Goal: Task Accomplishment & Management: Complete application form

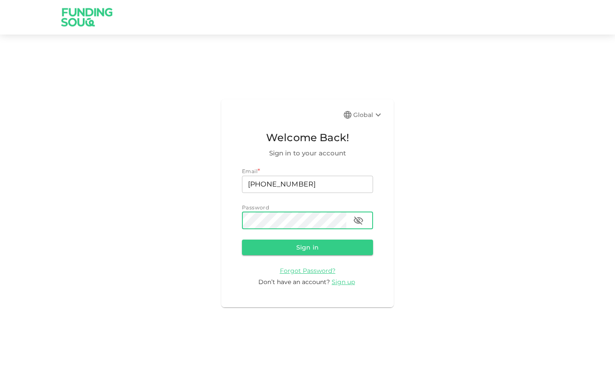
click at [357, 219] on icon "button" at bounding box center [358, 220] width 9 height 8
click at [338, 241] on button "Sign in" at bounding box center [307, 247] width 131 height 16
drag, startPoint x: 312, startPoint y: 185, endPoint x: 229, endPoint y: 178, distance: 82.7
click at [229, 178] on div "Global Welcome Back! Sign in to your account Email * email [PHONE_NUMBER] email…" at bounding box center [307, 202] width 172 height 207
type input "[EMAIL_ADDRESS][DOMAIN_NAME]"
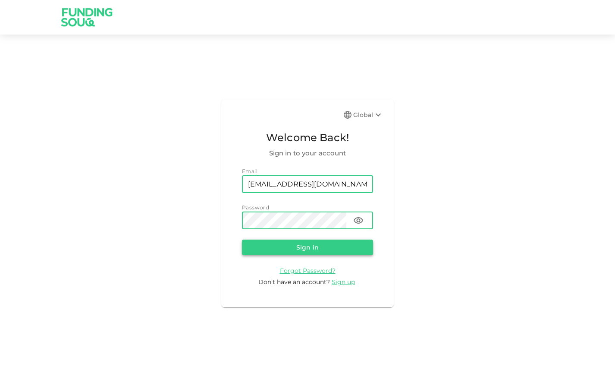
click at [301, 248] on button "Sign in" at bounding box center [307, 247] width 131 height 16
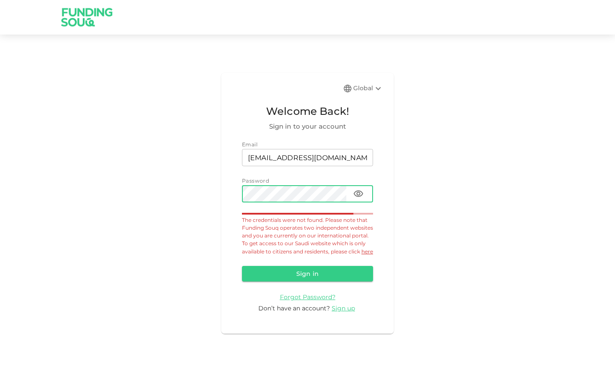
click at [375, 85] on icon at bounding box center [378, 88] width 10 height 10
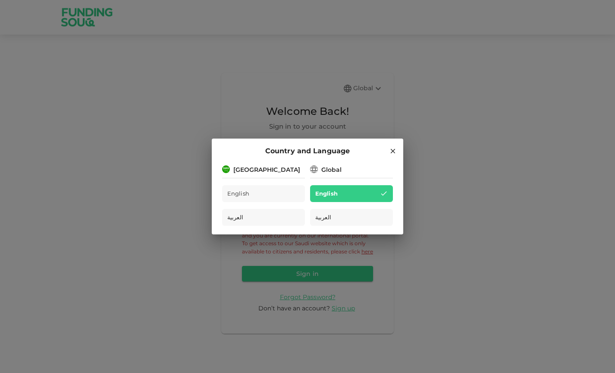
click at [389, 147] on div "Country and Language" at bounding box center [307, 150] width 171 height 11
click at [392, 153] on icon at bounding box center [393, 151] width 8 height 8
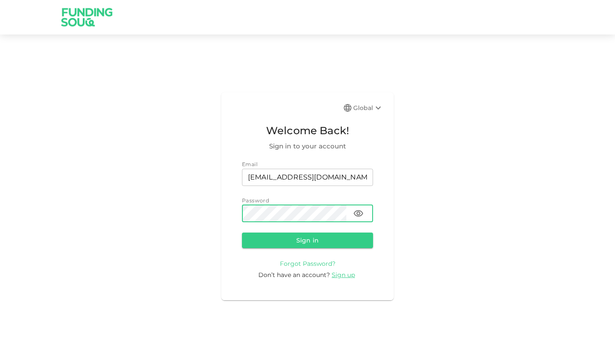
click at [309, 260] on span "Forgot Password?" at bounding box center [308, 264] width 56 height 8
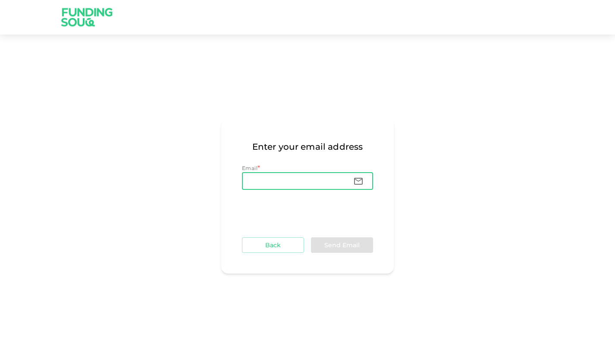
click at [312, 188] on input "Email" at bounding box center [294, 180] width 104 height 17
type input "[EMAIL_ADDRESS][DOMAIN_NAME]"
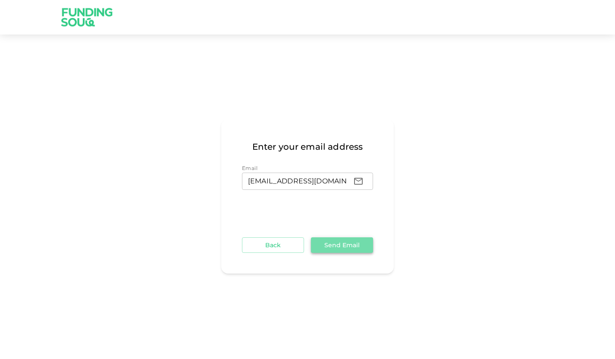
click at [321, 238] on button "Send Email" at bounding box center [342, 245] width 62 height 16
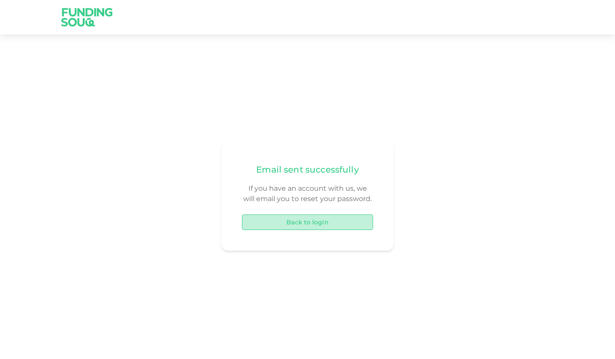
click at [298, 216] on button "Back to login" at bounding box center [307, 222] width 131 height 16
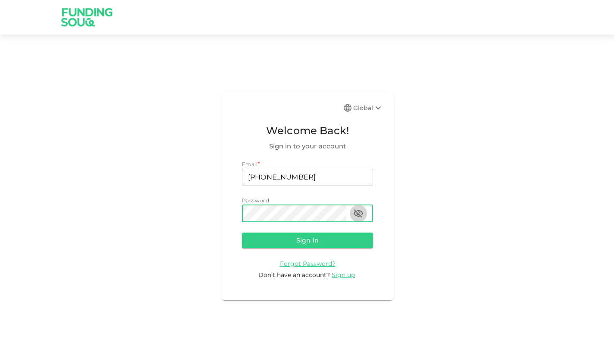
click at [362, 212] on icon "button" at bounding box center [358, 213] width 9 height 8
click at [352, 233] on button "Sign in" at bounding box center [307, 240] width 131 height 16
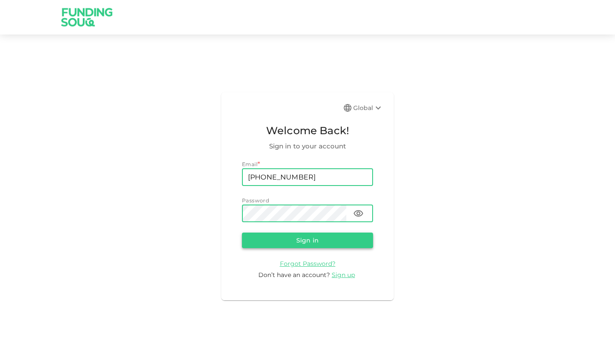
click at [338, 237] on button "Sign in" at bounding box center [307, 240] width 131 height 16
drag, startPoint x: 316, startPoint y: 177, endPoint x: 192, endPoint y: 169, distance: 123.6
click at [192, 169] on div "Global Welcome Back! Sign in to your account Email * email [PHONE_NUMBER] email…" at bounding box center [307, 196] width 615 height 303
type input "dinesh1022"
type input "[EMAIL_ADDRESS][DOMAIN_NAME]"
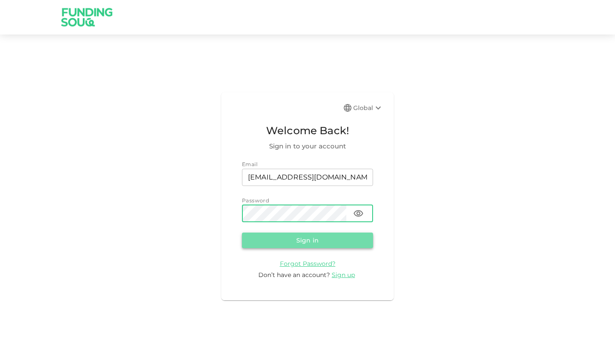
click at [315, 241] on button "Sign in" at bounding box center [307, 240] width 131 height 16
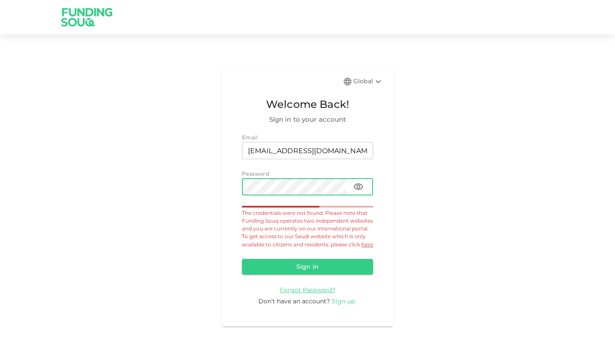
click at [342, 303] on span "Sign up" at bounding box center [343, 301] width 23 height 8
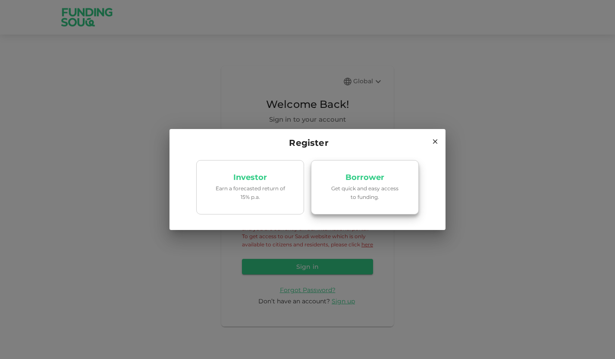
click at [357, 181] on p "Borrower" at bounding box center [364, 177] width 39 height 8
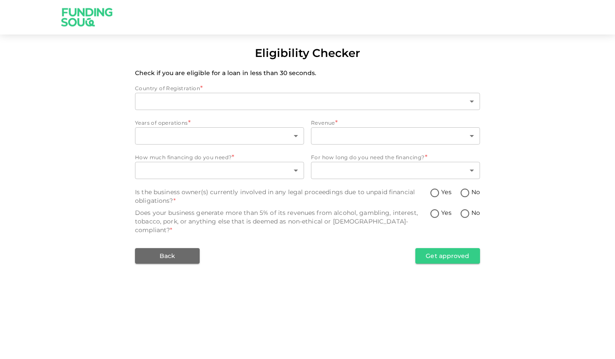
type input "1"
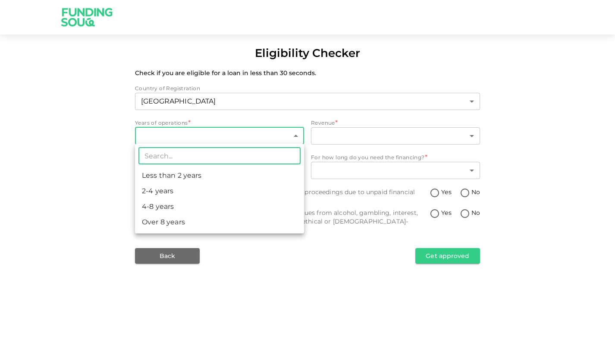
click at [196, 129] on body "Eligibility Checker Check if you are eligible for a loan in less than 30 second…" at bounding box center [307, 179] width 615 height 359
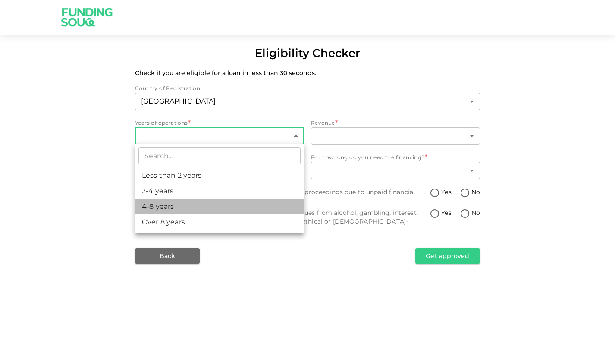
click at [166, 203] on li "4-8 years" at bounding box center [219, 207] width 169 height 16
type input "3"
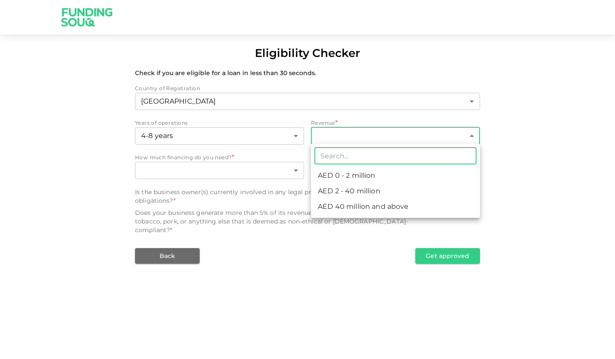
click at [347, 132] on body "Eligibility Checker Check if you are eligible for a loan in less than 30 second…" at bounding box center [307, 179] width 615 height 359
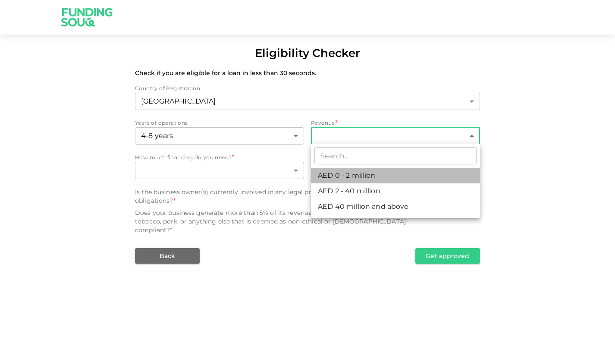
click at [342, 174] on li "AED 0 - 2 million" at bounding box center [395, 176] width 169 height 16
type input "1"
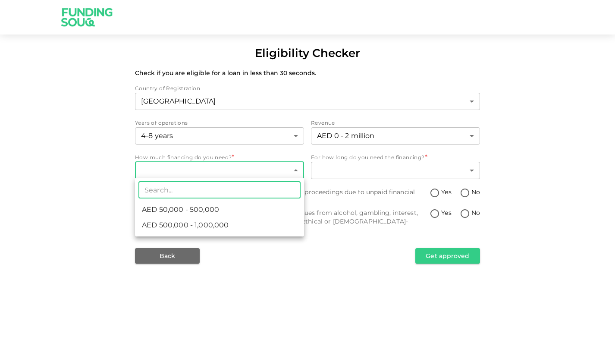
click at [183, 171] on body "Eligibility Checker Check if you are eligible for a loan in less than 30 second…" at bounding box center [307, 179] width 615 height 359
click at [189, 214] on span "AED 50,000 - 500,000" at bounding box center [180, 209] width 77 height 10
type input "1"
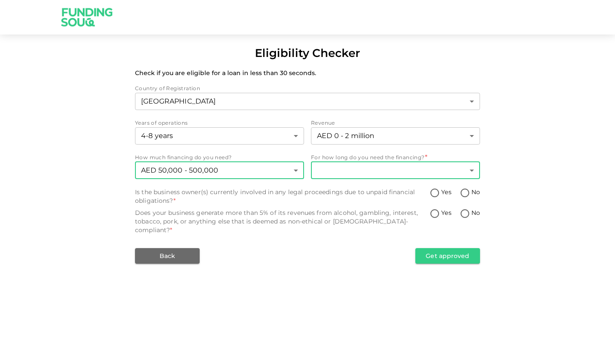
click at [378, 173] on body "Eligibility Checker Check if you are eligible for a loan in less than 30 second…" at bounding box center [307, 179] width 615 height 359
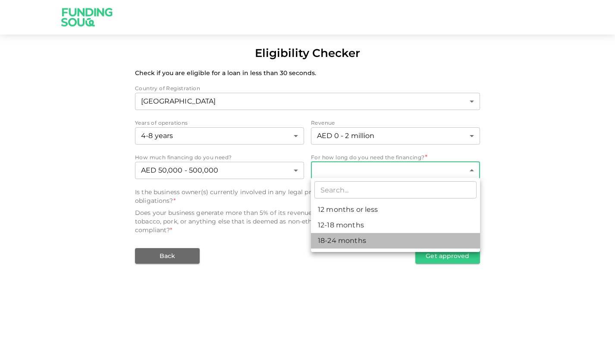
click at [348, 242] on li "18-24 months" at bounding box center [395, 241] width 169 height 16
type input "3"
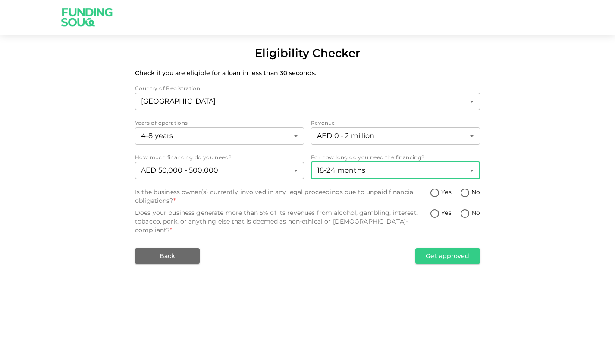
drag, startPoint x: 464, startPoint y: 188, endPoint x: 462, endPoint y: 199, distance: 11.3
click at [463, 188] on input "No" at bounding box center [464, 194] width 13 height 12
radio input "true"
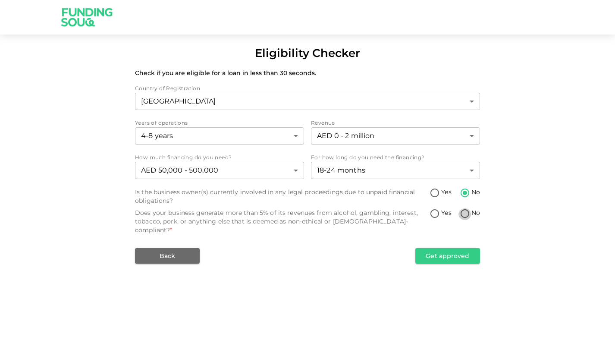
click at [465, 209] on input "No" at bounding box center [464, 214] width 13 height 12
radio input "true"
click at [455, 248] on button "Get approved" at bounding box center [447, 256] width 65 height 16
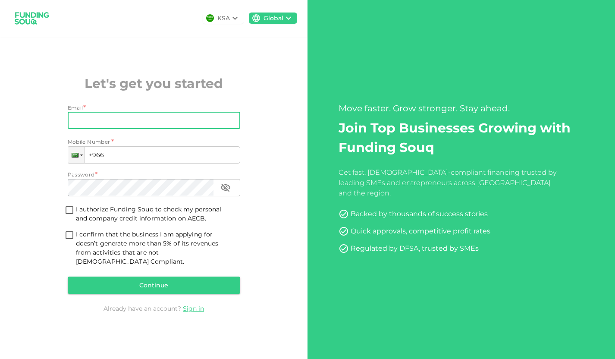
click at [191, 131] on div "Email Email" at bounding box center [154, 121] width 172 height 19
type input "dinesh1022@hotmail.com"
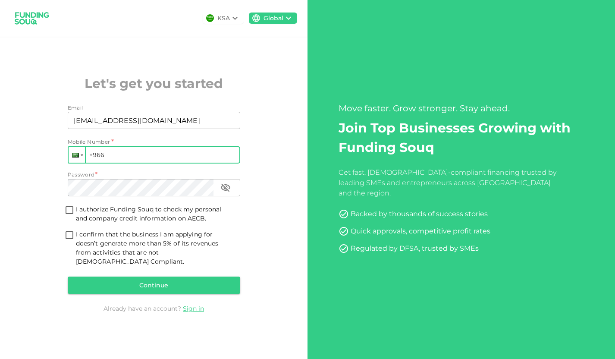
click at [79, 161] on div at bounding box center [77, 155] width 16 height 16
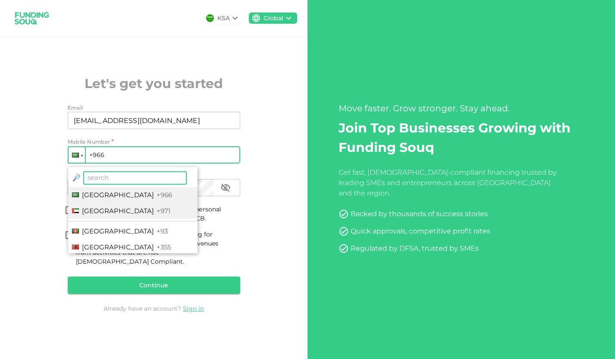
click at [110, 215] on span "United Arab Emirates" at bounding box center [118, 211] width 72 height 8
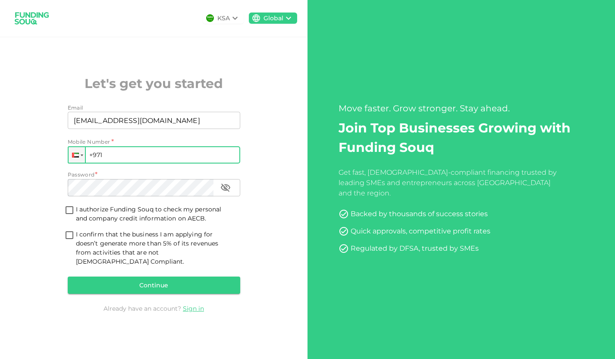
click at [121, 159] on input "+971" at bounding box center [154, 154] width 172 height 17
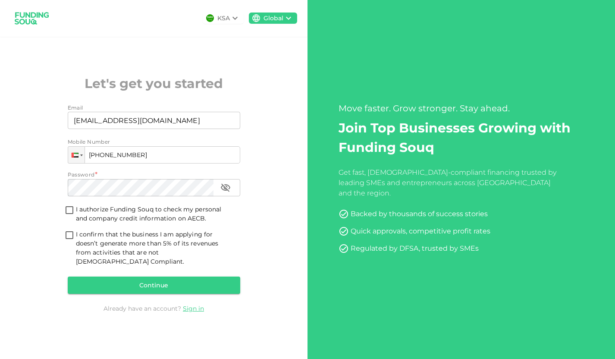
type input "+971 555 822 199"
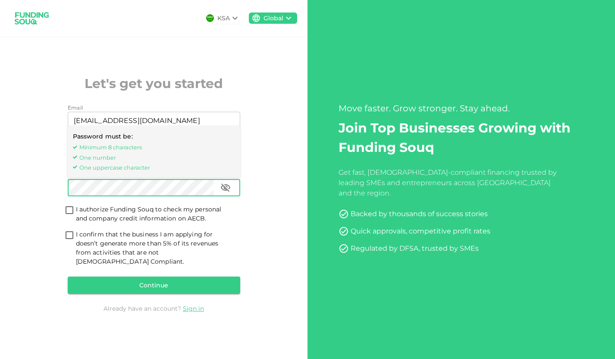
click at [70, 213] on input "I authorize Funding Souq to check my personal and company credit information on…" at bounding box center [69, 211] width 13 height 12
checkbox input "true"
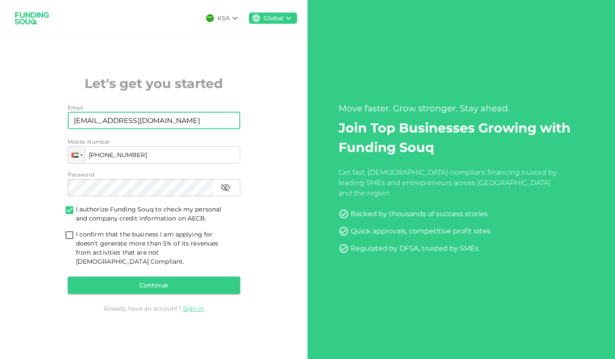
drag, startPoint x: 179, startPoint y: 125, endPoint x: 29, endPoint y: 125, distance: 149.6
click at [29, 125] on div "KSA Global Let's get you started Email Email dinesh1022@hotmail.com Email Mobil…" at bounding box center [153, 179] width 307 height 359
type input "acount.vbrandadv@gmail.com"
click at [68, 236] on input "I confirm that the business I am applying for doesn’t generate more than 5% of …" at bounding box center [69, 236] width 13 height 12
checkbox input "true"
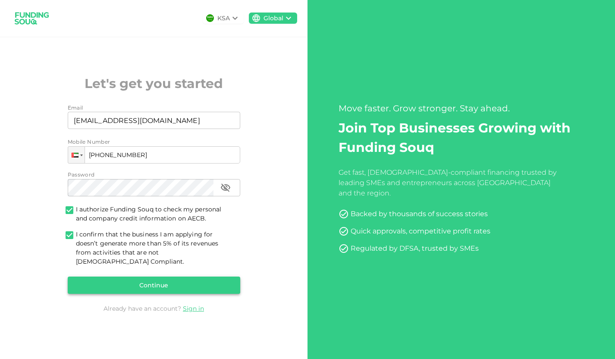
click at [174, 276] on button "Continue" at bounding box center [154, 284] width 172 height 17
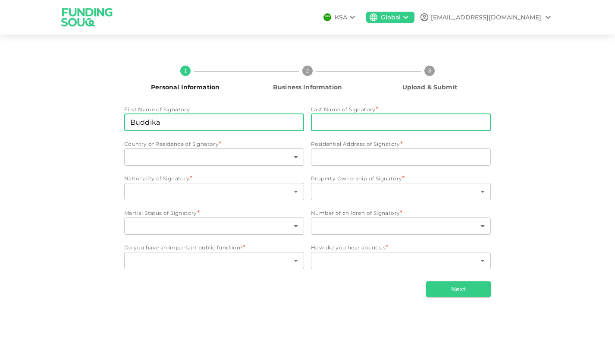
type input "Buddika"
drag, startPoint x: 365, startPoint y: 119, endPoint x: 283, endPoint y: 112, distance: 82.2
click at [283, 112] on div "First Name of Signatory First Name of Signatory Buddika First Name of Signatory…" at bounding box center [307, 188] width 366 height 166
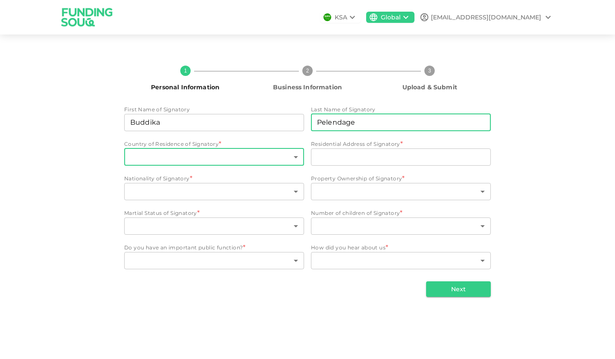
type input "Pelendage"
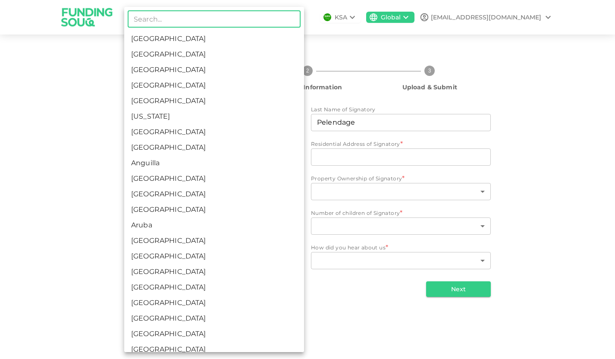
click at [256, 162] on body "KSA Global acount.vbrandadv@gmail.com 1 Personal Information 2 Business Informa…" at bounding box center [307, 179] width 615 height 359
drag, startPoint x: 596, startPoint y: 137, endPoint x: 585, endPoint y: 137, distance: 11.6
click at [592, 137] on div at bounding box center [307, 179] width 615 height 359
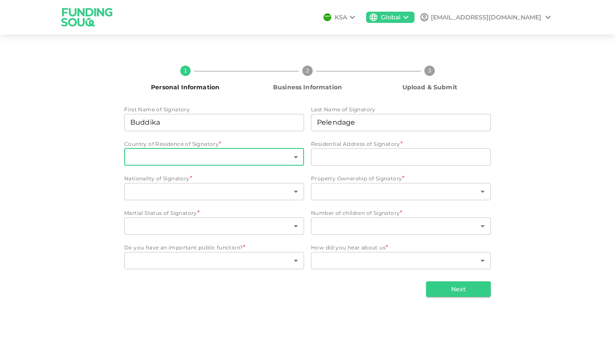
click at [571, 136] on div "1 Personal Information 2 Business Information 3 Upload & Submit First Name of S…" at bounding box center [307, 178] width 615 height 266
click at [168, 162] on body "KSA Global acount.vbrandadv@gmail.com 1 Personal Information 2 Business Informa…" at bounding box center [307, 179] width 615 height 359
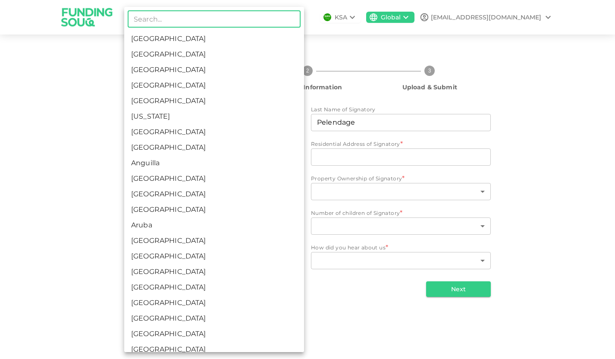
click at [162, 55] on li "[GEOGRAPHIC_DATA]" at bounding box center [214, 55] width 180 height 16
type input "2"
click at [210, 195] on body "KSA Global acount.vbrandadv@gmail.com 1 Personal Information 2 Business Informa…" at bounding box center [307, 179] width 615 height 359
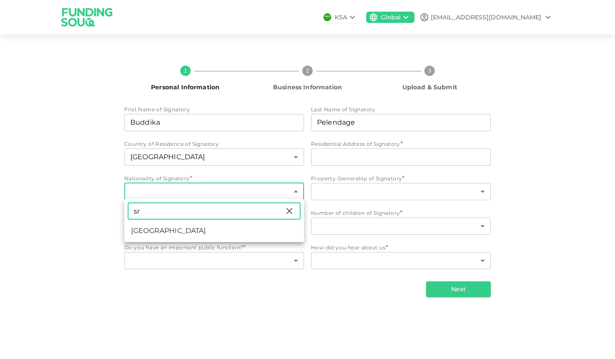
type input "sr"
click at [151, 230] on li "Sri Lanka" at bounding box center [214, 231] width 180 height 16
type input "183"
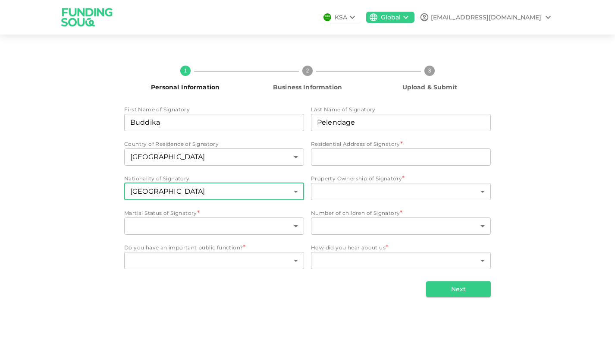
click at [151, 230] on body "KSA Global acount.vbrandadv@gmail.com 1 Personal Information 2 Business Informa…" at bounding box center [307, 179] width 615 height 359
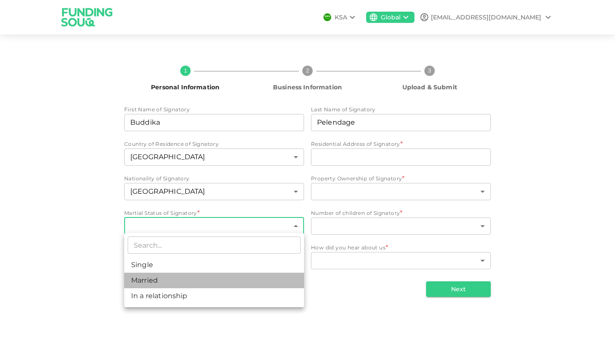
click at [153, 278] on li "Married" at bounding box center [214, 280] width 180 height 16
type input "2"
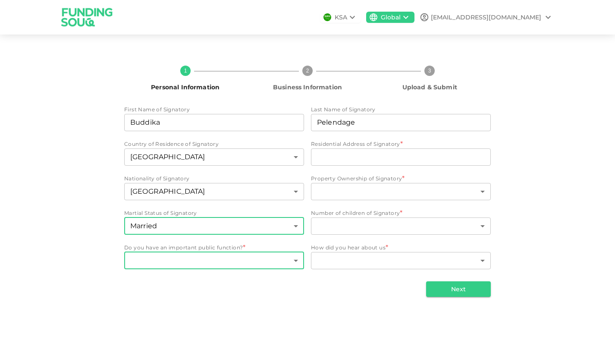
click at [154, 259] on body "KSA Global acount.vbrandadv@gmail.com 1 Personal Information 2 Business Informa…" at bounding box center [307, 179] width 615 height 359
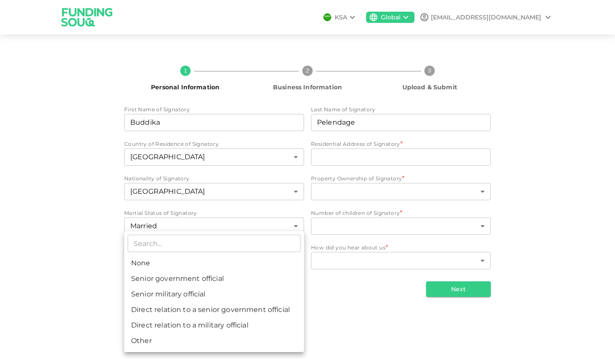
click at [81, 197] on div at bounding box center [307, 179] width 615 height 359
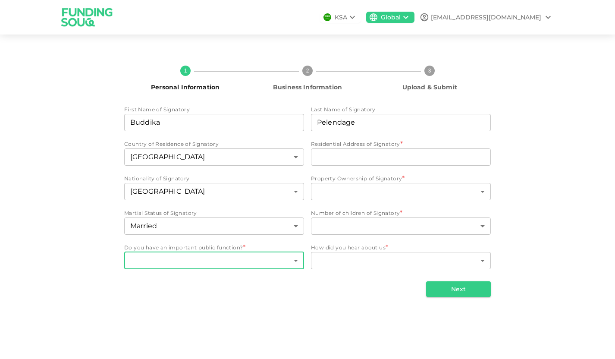
click at [225, 263] on body "KSA Global acount.vbrandadv@gmail.com 1 Personal Information 2 Business Informa…" at bounding box center [307, 179] width 615 height 359
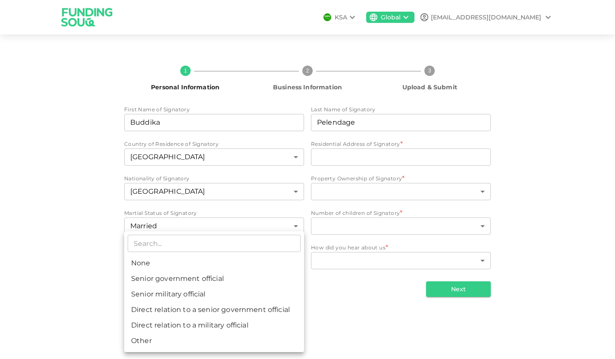
click at [76, 257] on div at bounding box center [307, 179] width 615 height 359
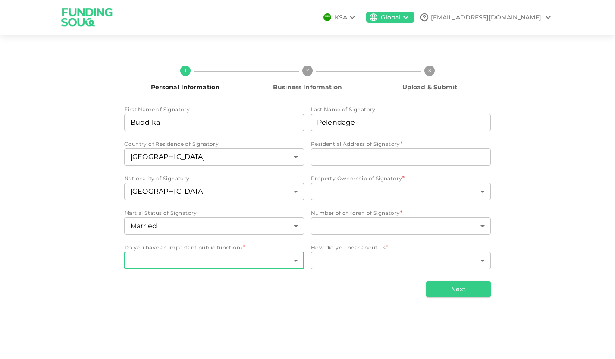
click at [145, 262] on body "KSA Global acount.vbrandadv@gmail.com 1 Personal Information 2 Business Informa…" at bounding box center [307, 179] width 615 height 359
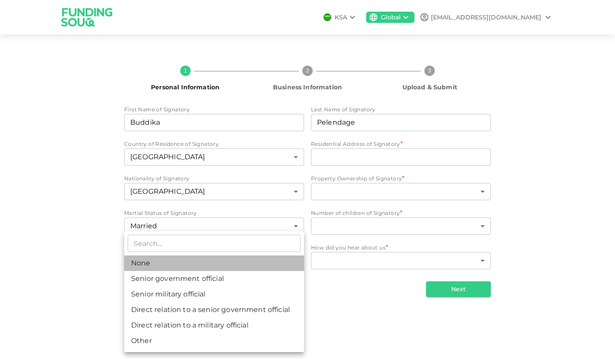
click at [140, 266] on li "None" at bounding box center [214, 263] width 180 height 16
type input "1"
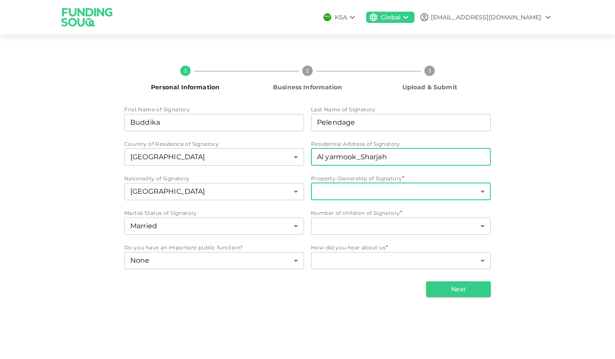
type input "Al yarmook_Sharjah"
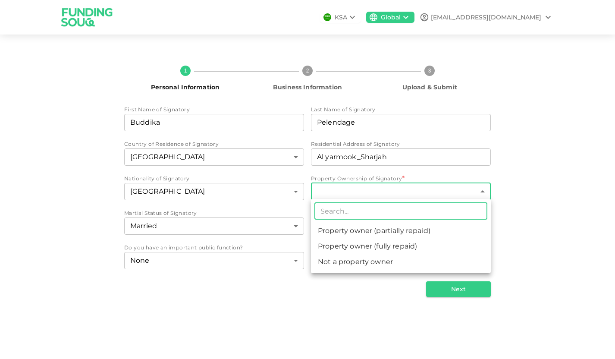
click at [354, 190] on body "KSA Global acount.vbrandadv@gmail.com 1 Personal Information 2 Business Informa…" at bounding box center [307, 179] width 615 height 359
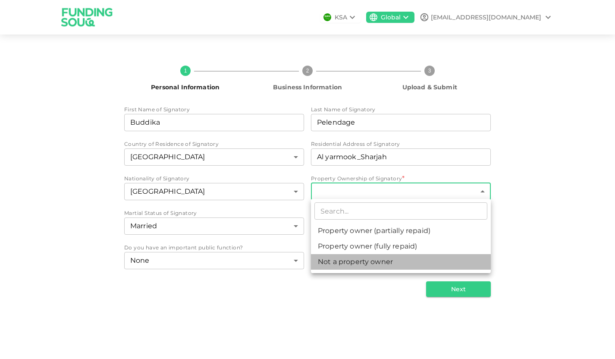
click at [370, 263] on li "Not a property owner" at bounding box center [401, 262] width 180 height 16
type input "3"
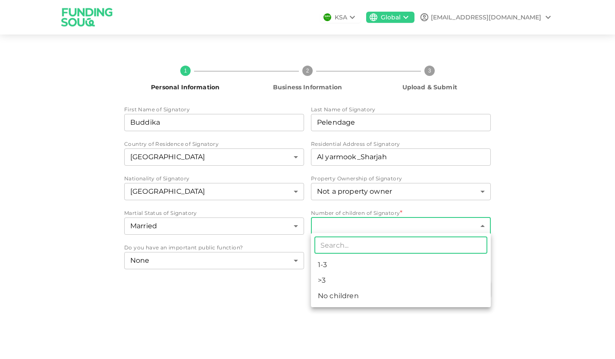
click at [365, 222] on body "KSA Global acount.vbrandadv@gmail.com 1 Personal Information 2 Business Informa…" at bounding box center [307, 179] width 615 height 359
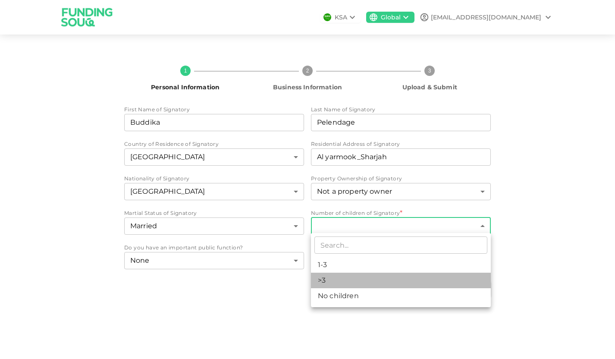
click at [328, 279] on li ">3" at bounding box center [401, 280] width 180 height 16
type input "2"
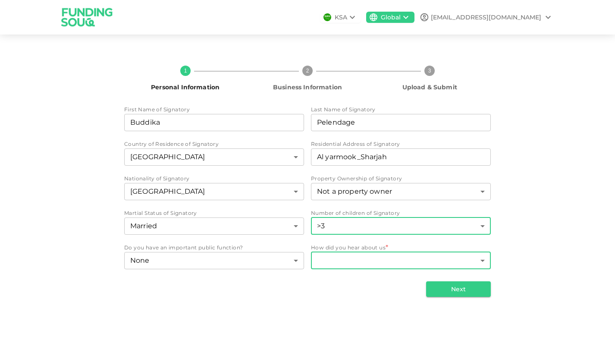
click at [339, 261] on body "KSA Global acount.vbrandadv@gmail.com 1 Personal Information 2 Business Informa…" at bounding box center [307, 179] width 615 height 359
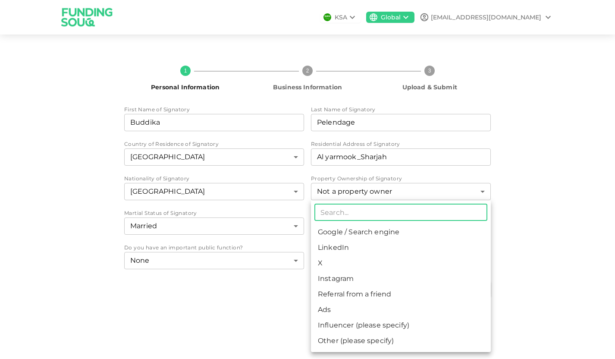
click at [349, 234] on li "Google / Search engine" at bounding box center [401, 232] width 180 height 16
type input "1"
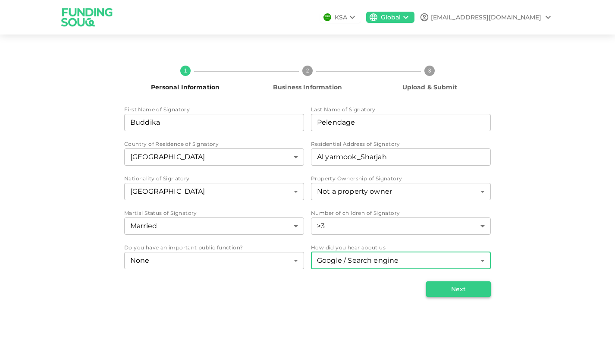
click at [457, 285] on button "Next" at bounding box center [458, 289] width 65 height 16
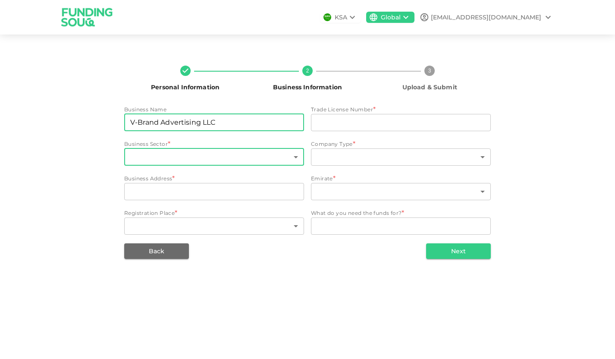
type input "V-Brand Advertising LLC"
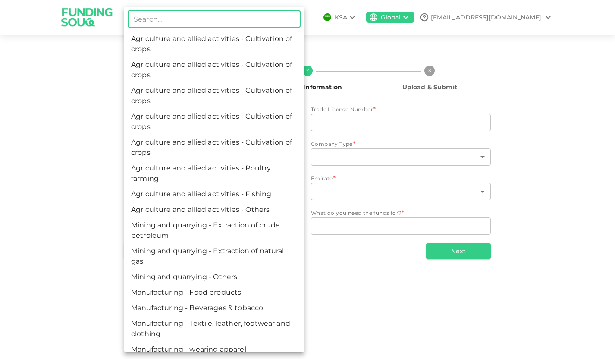
click at [156, 158] on body "KSA Global acount.vbrandadv@gmail.com Personal Information 2 Business Informati…" at bounding box center [307, 179] width 615 height 359
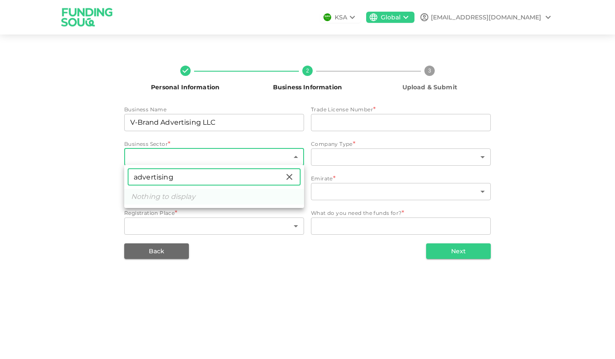
type input "advertising"
click at [86, 123] on div at bounding box center [307, 179] width 615 height 359
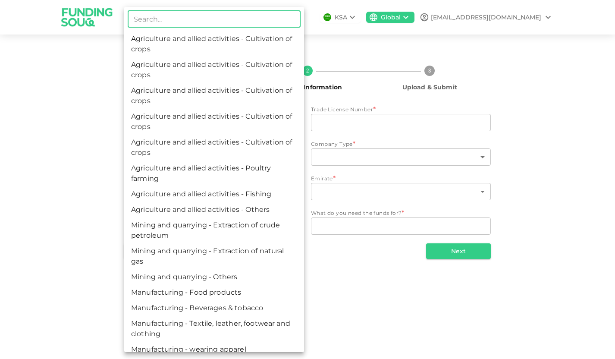
click at [166, 160] on body "KSA Global acount.vbrandadv@gmail.com Personal Information 2 Business Informati…" at bounding box center [307, 179] width 615 height 359
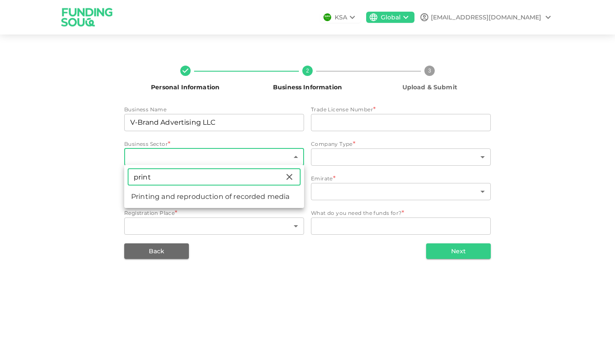
type input "print"
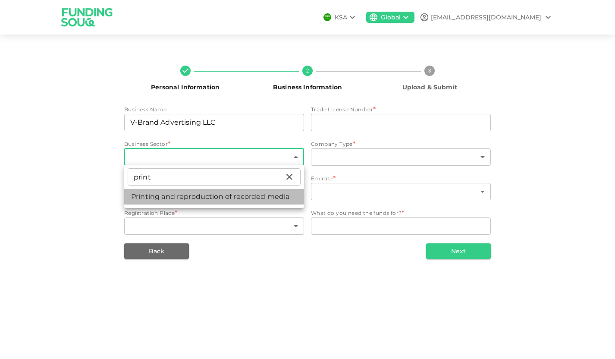
click at [207, 194] on li "Printing and reproduction of recorded media" at bounding box center [214, 197] width 180 height 16
type input "19"
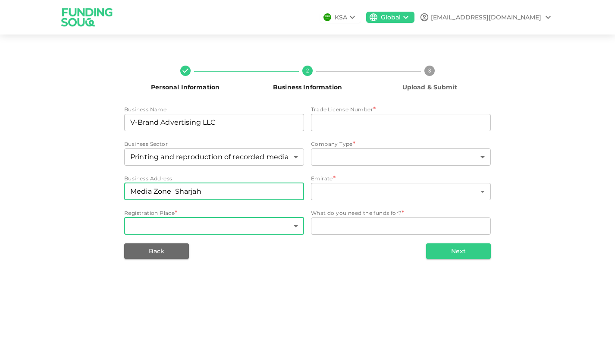
type input "Media Zone_Sharjah"
click at [213, 228] on body "KSA Global acount.vbrandadv@gmail.com Personal Information 2 Business Informati…" at bounding box center [307, 179] width 615 height 359
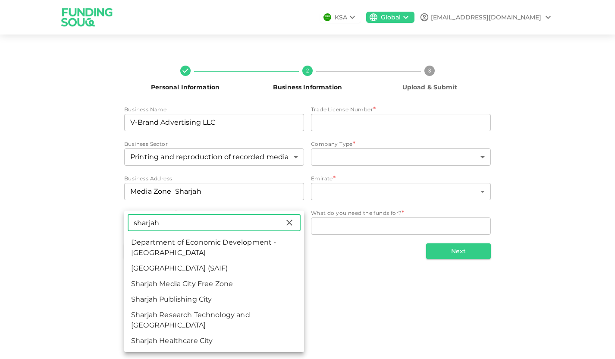
type input "Sharjah"
drag, startPoint x: 212, startPoint y: 226, endPoint x: 230, endPoint y: 283, distance: 59.6
click at [230, 283] on li "Sharjah Media City Free Zone" at bounding box center [214, 284] width 180 height 16
type input "76"
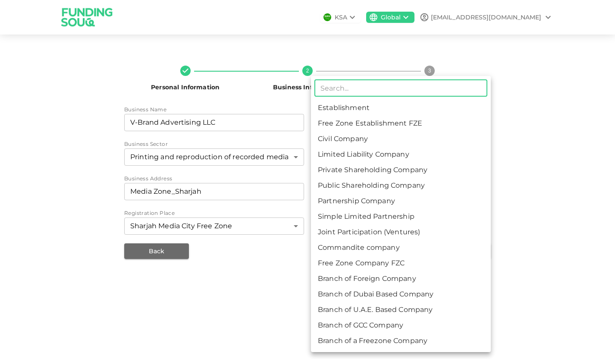
click at [378, 160] on body "KSA Global acount.vbrandadv@gmail.com Personal Information 2 Business Informati…" at bounding box center [307, 179] width 615 height 359
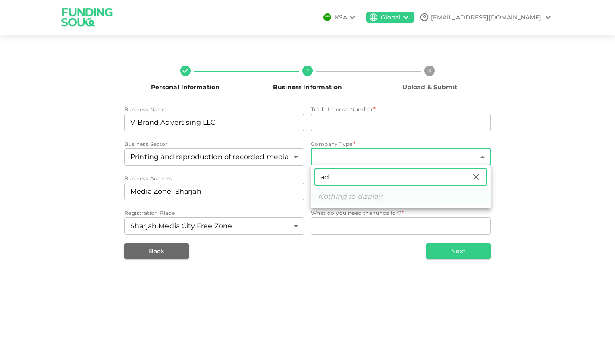
type input "adv"
drag, startPoint x: 341, startPoint y: 176, endPoint x: 298, endPoint y: 169, distance: 43.7
click at [298, 169] on div "adv ​ Nothing to display" at bounding box center [307, 179] width 615 height 359
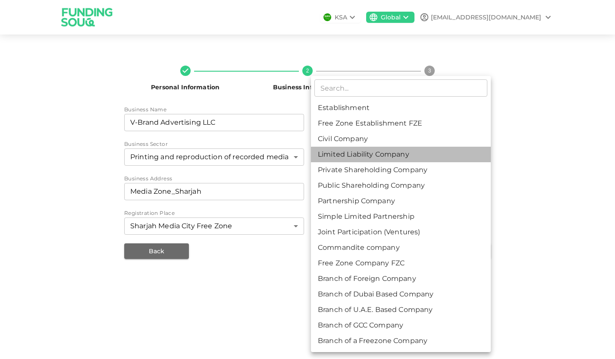
click at [390, 156] on li "Limited Liability Company" at bounding box center [401, 155] width 180 height 16
type input "4"
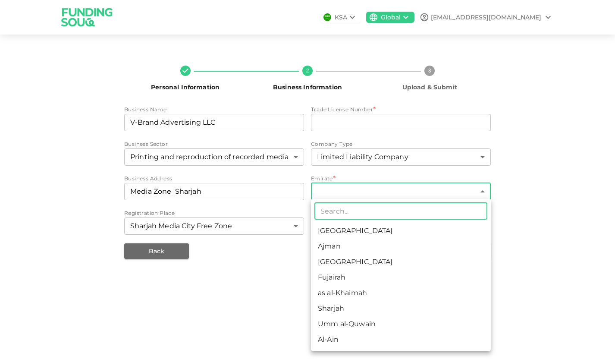
click at [362, 191] on body "KSA Global acount.vbrandadv@gmail.com Personal Information 2 Business Informati…" at bounding box center [307, 179] width 615 height 359
click at [329, 308] on li "Sharjah" at bounding box center [401, 309] width 180 height 16
type input "6"
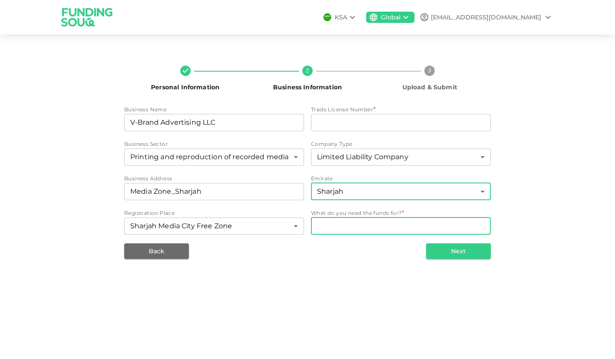
click at [351, 222] on textarea "WhatDoYouNeedFundsFor" at bounding box center [401, 226] width 168 height 10
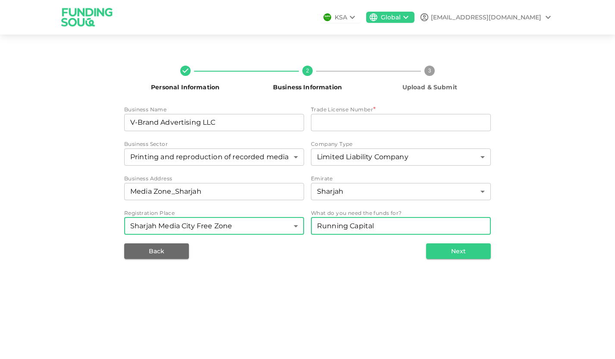
drag, startPoint x: 346, startPoint y: 224, endPoint x: 285, endPoint y: 221, distance: 61.3
click at [285, 221] on div "Business Name businessName V-Brand Advertising LLC businessName Trade License N…" at bounding box center [307, 170] width 366 height 131
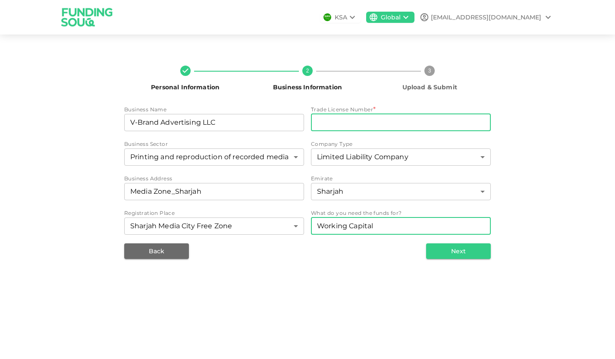
type textarea "Working Capital"
click at [360, 121] on input "tradeLicenseNumber" at bounding box center [401, 122] width 180 height 17
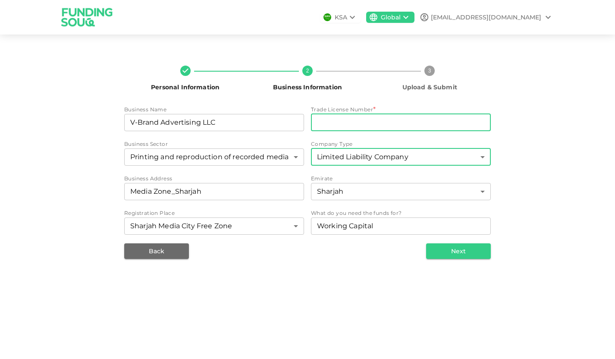
paste input "2116025.01"
type input "2116025.01"
click at [454, 254] on button "Next" at bounding box center [458, 251] width 65 height 16
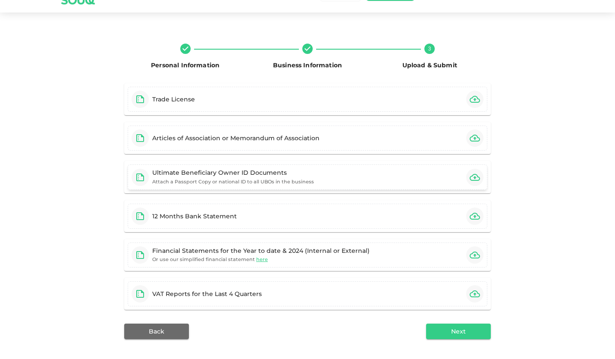
scroll to position [50, 0]
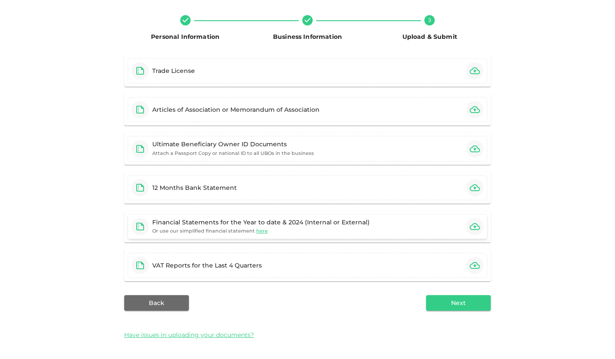
click at [214, 229] on small "Or use our simplified financial statement here" at bounding box center [210, 230] width 116 height 9
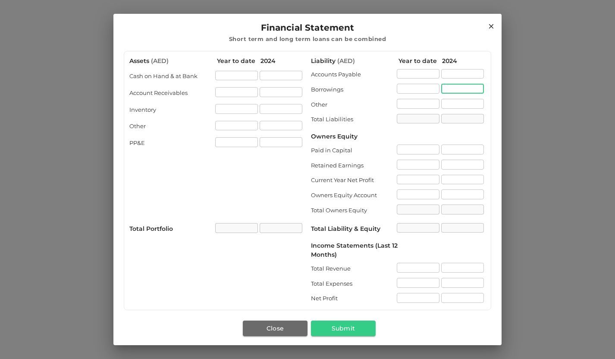
click at [458, 91] on input "liability.borrowings[1].value" at bounding box center [462, 89] width 43 height 10
click at [283, 74] on input "assets.cashOnHandAtBank[1].value" at bounding box center [281, 76] width 43 height 10
type input "5000"
click at [283, 90] on input "assets.accountReceivables[1].value" at bounding box center [281, 92] width 43 height 10
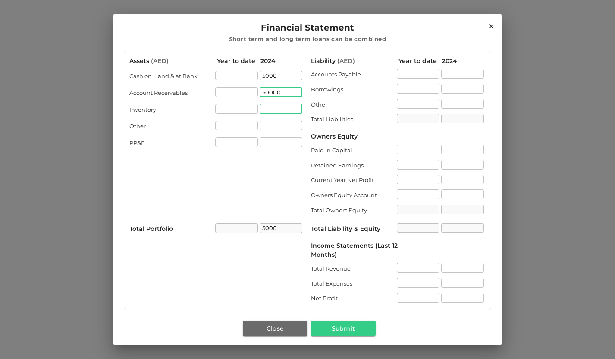
type input "30000"
type input "35000"
click at [291, 112] on input "assets.inventory[1].value" at bounding box center [281, 109] width 43 height 10
click at [460, 73] on input "liability.accountPayable[1].value" at bounding box center [462, 74] width 43 height 10
type input "12000"
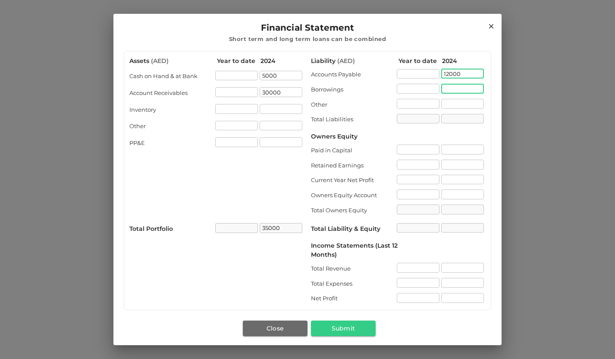
type input "12000"
click at [462, 86] on input "liability.borrowings[1].value" at bounding box center [462, 89] width 43 height 10
type input "15000"
type input "27000"
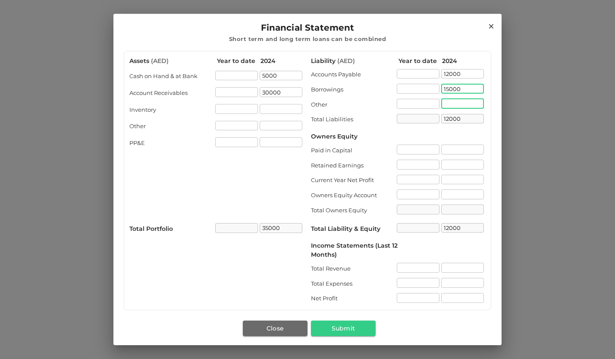
type input "27000"
click at [458, 100] on input "liability.other[1].value" at bounding box center [462, 104] width 43 height 10
drag, startPoint x: 460, startPoint y: 72, endPoint x: 423, endPoint y: 73, distance: 38.0
click at [423, 73] on div "Accounts Payable ​ 12000 ​" at bounding box center [398, 75] width 175 height 12
type input "15000"
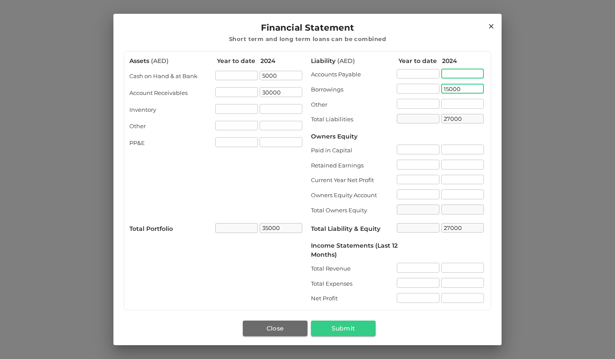
type input "15000"
drag, startPoint x: 441, startPoint y: 88, endPoint x: 421, endPoint y: 84, distance: 20.6
click at [421, 84] on div "Borrowings ​ 15000 ​" at bounding box center [398, 90] width 175 height 12
drag, startPoint x: 455, startPoint y: 117, endPoint x: 420, endPoint y: 115, distance: 35.4
click at [420, 115] on div "Total Liabilities ​ ​" at bounding box center [398, 120] width 175 height 12
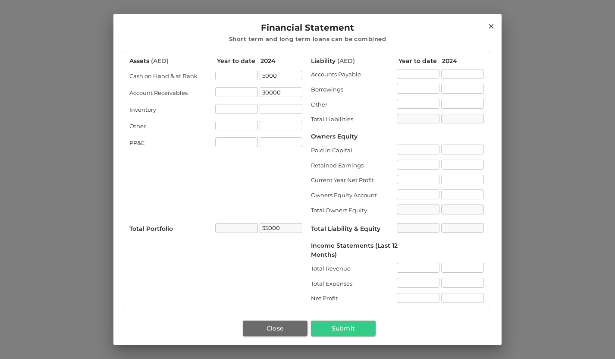
click at [459, 118] on div "​" at bounding box center [462, 120] width 43 height 12
drag, startPoint x: 282, startPoint y: 94, endPoint x: 226, endPoint y: 85, distance: 56.8
click at [226, 85] on div "Assets ( AED ) Year to date 2024 Cash on Hand & at Bank ​ 5000 ​ Account Receiv…" at bounding box center [216, 180] width 175 height 248
type input "5000"
drag, startPoint x: 278, startPoint y: 74, endPoint x: 233, endPoint y: 76, distance: 44.9
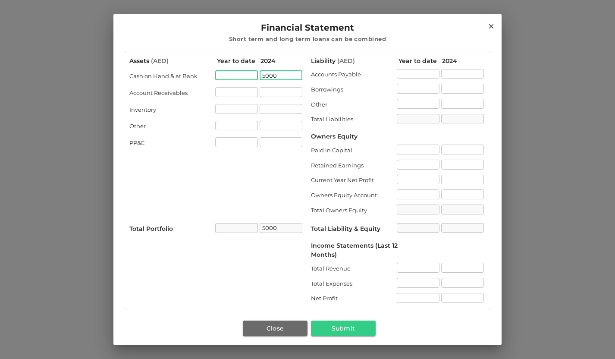
click at [233, 76] on div "Cash on Hand & at Bank ​ 5000 ​" at bounding box center [216, 77] width 175 height 12
click at [162, 32] on div "Financial Statement Short term and long term loans can be combined" at bounding box center [307, 32] width 367 height 23
click at [487, 26] on icon at bounding box center [491, 26] width 8 height 8
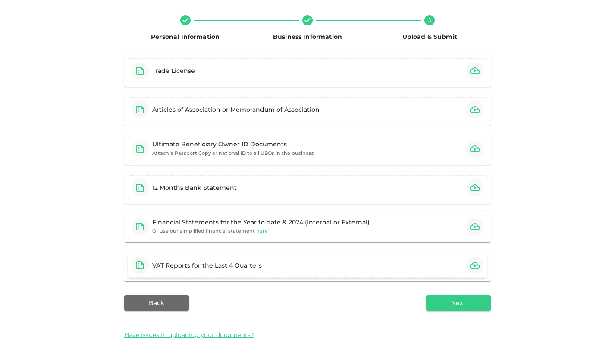
click at [246, 263] on div "VAT Reports for the Last 4 Quarters" at bounding box center [207, 265] width 110 height 9
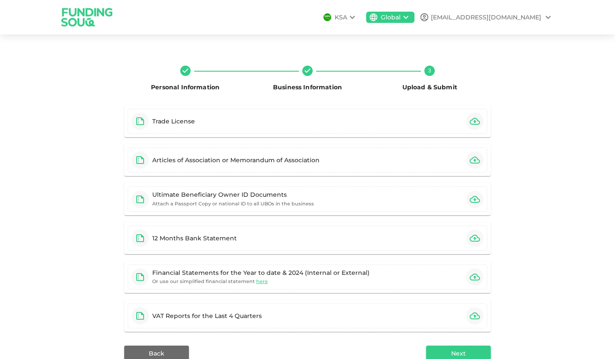
click at [528, 16] on div "[EMAIL_ADDRESS][DOMAIN_NAME]" at bounding box center [486, 17] width 110 height 9
click at [529, 72] on div at bounding box center [307, 179] width 615 height 359
click at [355, 16] on icon at bounding box center [352, 17] width 5 height 3
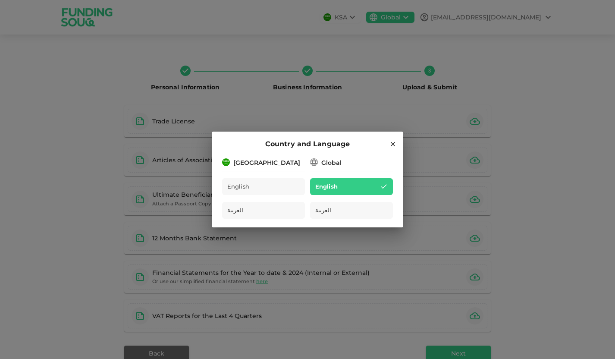
click at [395, 144] on icon at bounding box center [393, 144] width 8 height 8
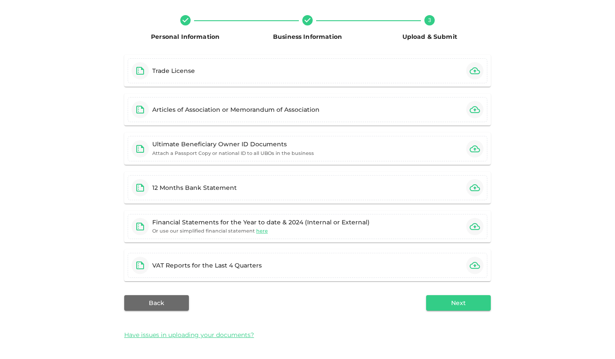
scroll to position [50, 0]
click at [462, 303] on button "Next" at bounding box center [458, 303] width 65 height 16
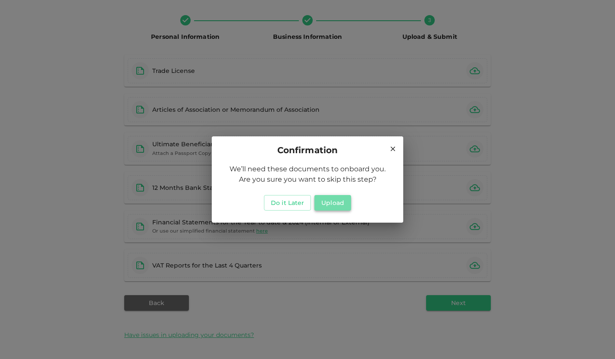
click at [321, 201] on button "Upload" at bounding box center [332, 203] width 37 height 16
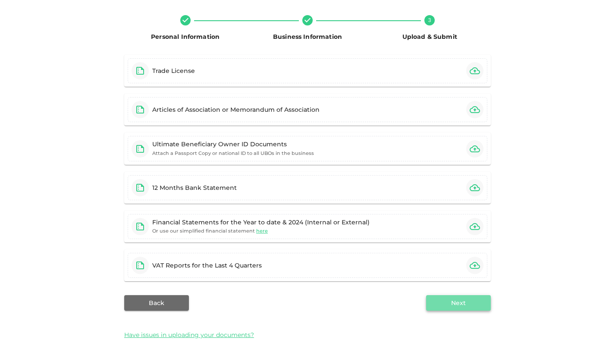
click at [463, 309] on button "Next" at bounding box center [458, 303] width 65 height 16
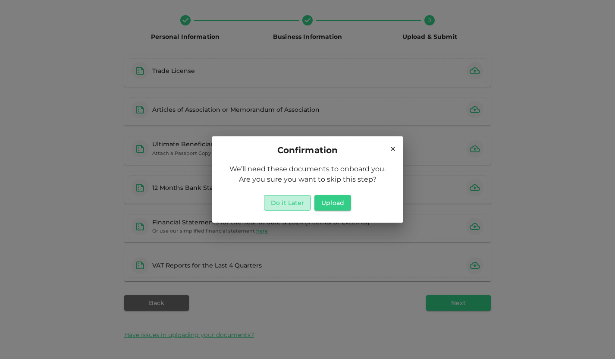
click at [293, 205] on button "Do it Later" at bounding box center [287, 203] width 47 height 16
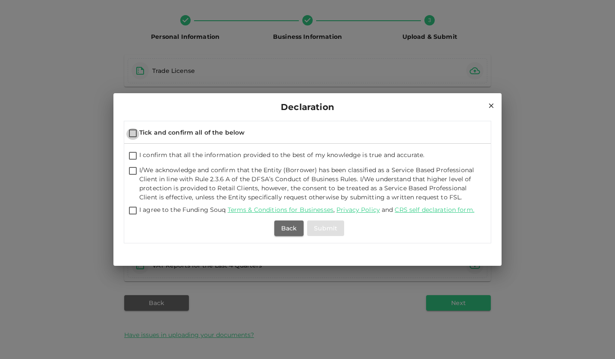
click at [135, 134] on input "Tick and confirm all of the below" at bounding box center [132, 134] width 13 height 12
checkbox input "true"
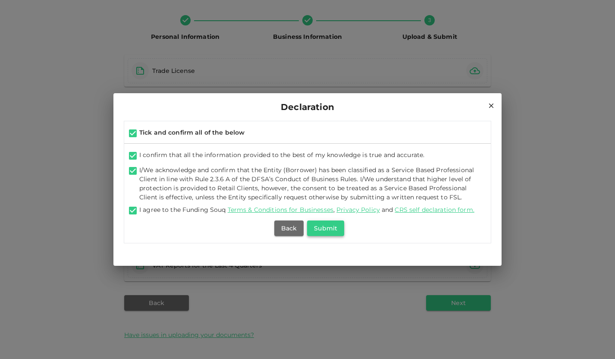
click at [328, 228] on button "Submit" at bounding box center [325, 228] width 37 height 16
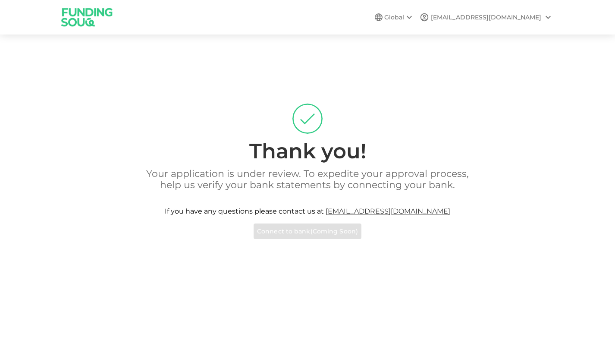
click at [305, 231] on div "Your application is under review. To expedite your approval process, help us ve…" at bounding box center [308, 203] width 492 height 71
click at [491, 15] on div "[EMAIL_ADDRESS][DOMAIN_NAME]" at bounding box center [486, 17] width 110 height 9
click at [480, 15] on div at bounding box center [307, 179] width 615 height 359
click at [77, 14] on img at bounding box center [87, 17] width 65 height 34
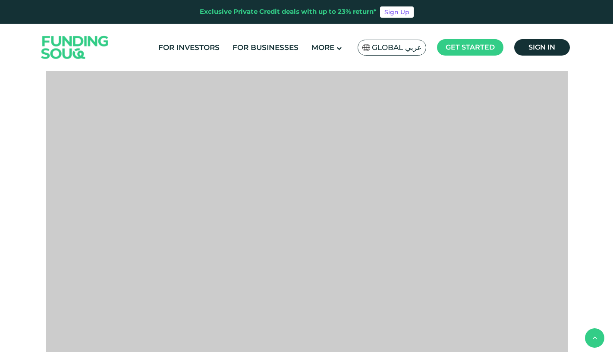
scroll to position [129, 0]
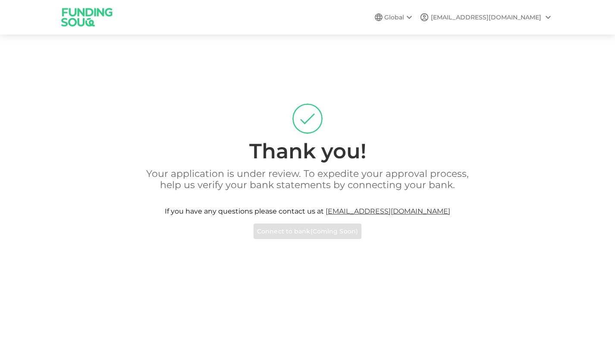
click at [72, 22] on img at bounding box center [87, 17] width 65 height 34
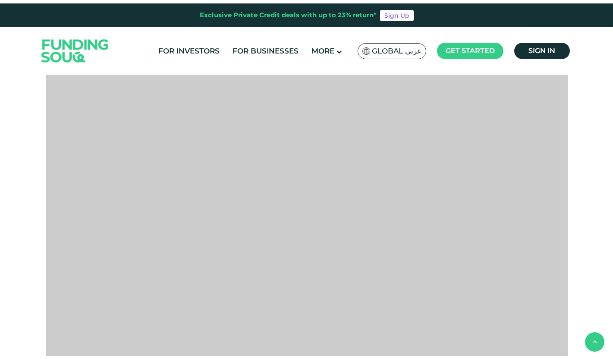
scroll to position [313, 0]
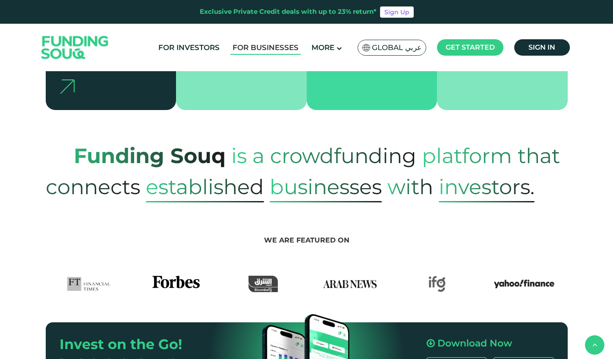
click at [272, 44] on link "For Businesses" at bounding box center [265, 48] width 70 height 14
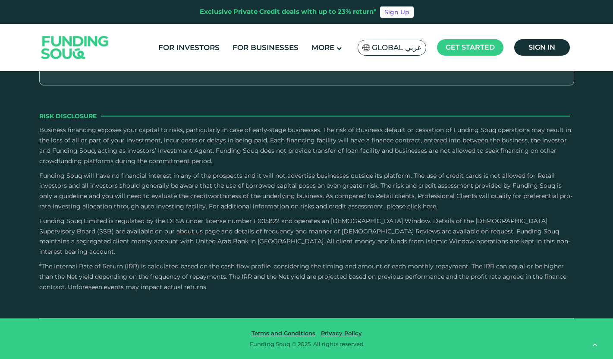
scroll to position [1570, 0]
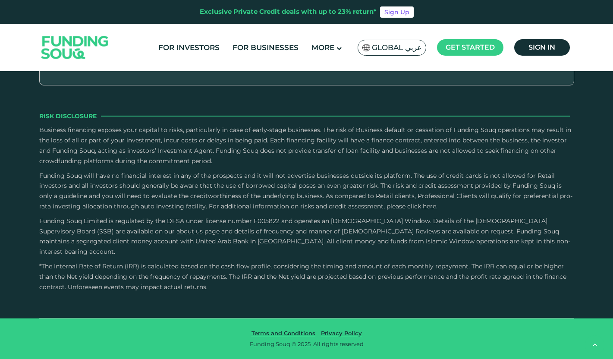
click at [141, 46] on button "How do I make repayments?" at bounding box center [307, 33] width 522 height 25
